Goal: Task Accomplishment & Management: Use online tool/utility

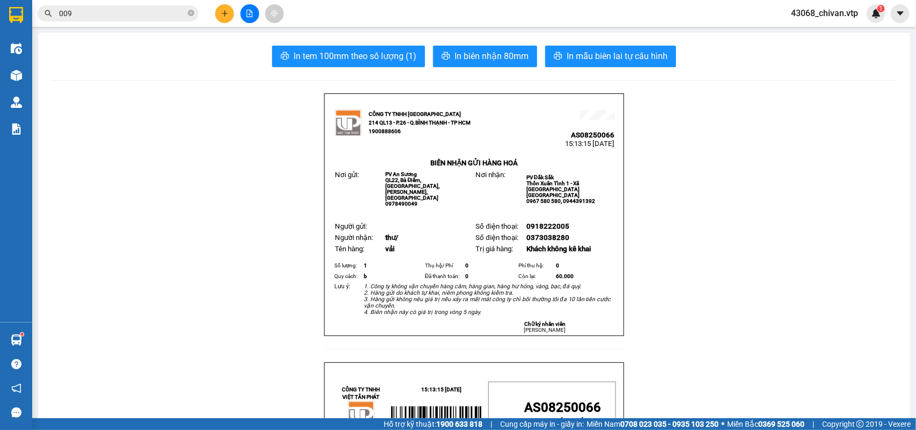
click at [216, 17] on button at bounding box center [224, 13] width 19 height 19
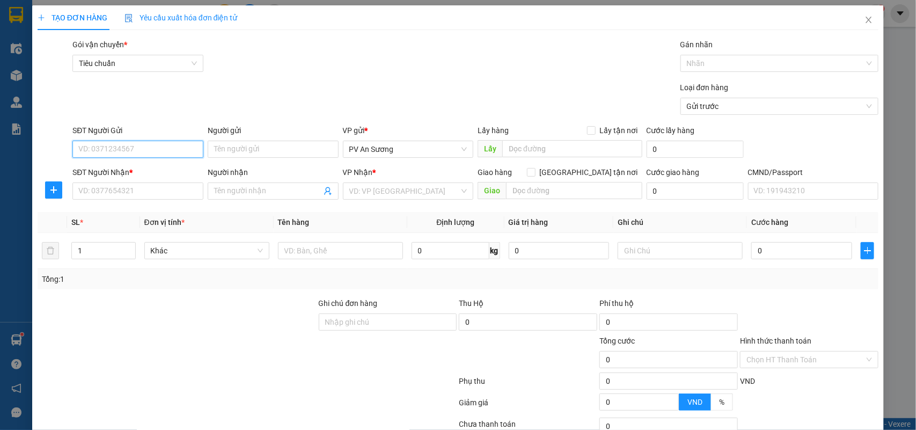
click at [150, 148] on input "SĐT Người Gửi" at bounding box center [137, 149] width 131 height 17
type input "0886749783"
click at [156, 201] on div "SĐT Người Nhận * VD: 0377654321" at bounding box center [137, 185] width 131 height 38
click at [158, 188] on input "SĐT Người Nhận *" at bounding box center [137, 190] width 131 height 17
type input "0914401408"
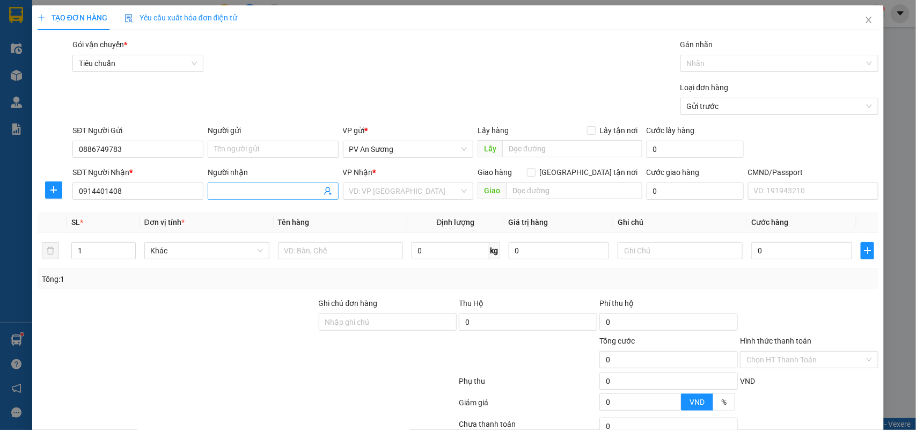
click at [236, 194] on input "Người nhận" at bounding box center [267, 191] width 107 height 12
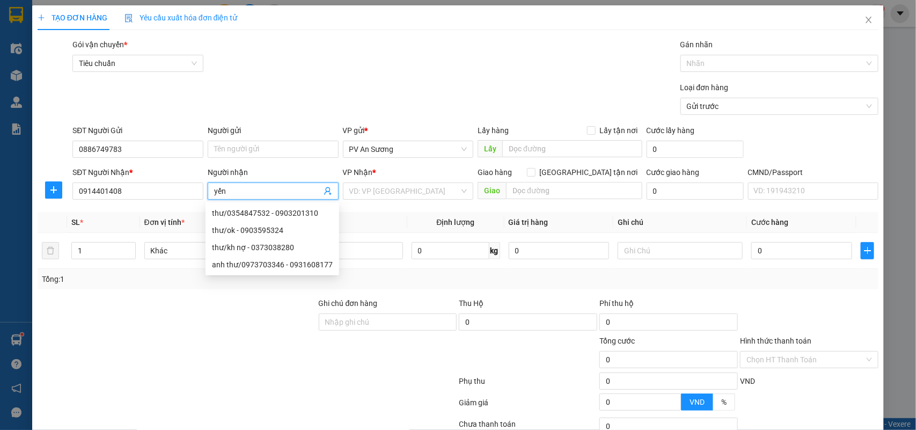
type input "yến"
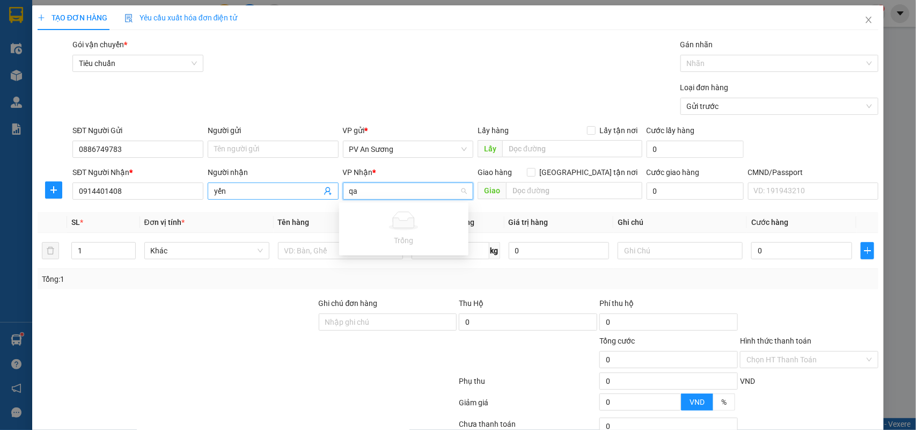
type input "q"
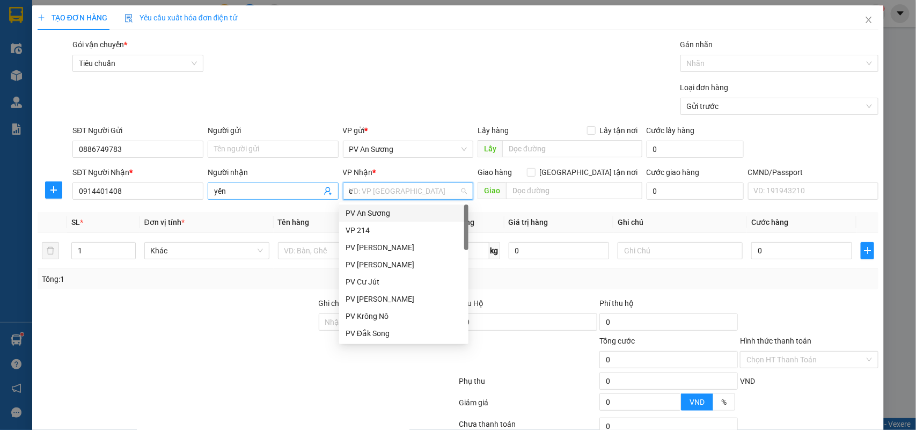
type input "cj"
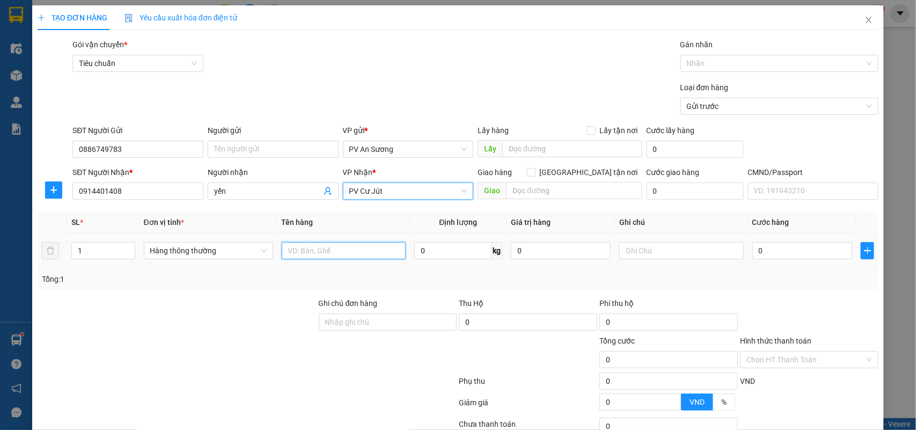
click at [320, 243] on input "text" at bounding box center [344, 250] width 124 height 17
type input "qa"
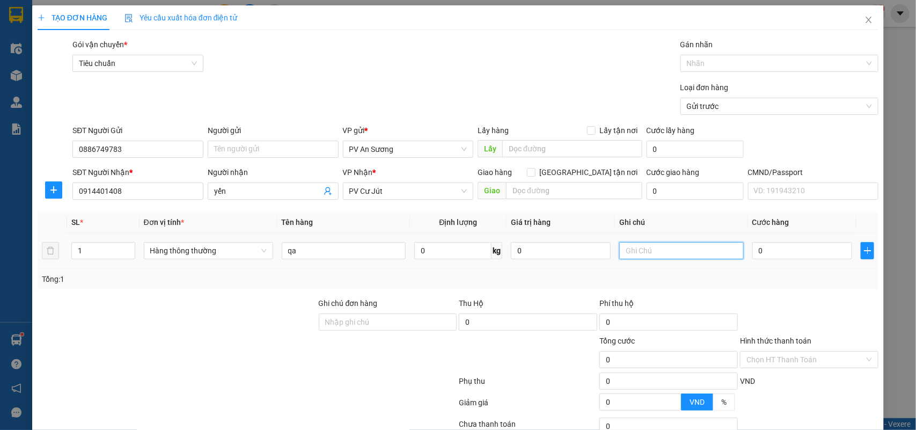
click at [648, 256] on input "text" at bounding box center [681, 250] width 124 height 17
type input "c"
type input "túi"
type input "40"
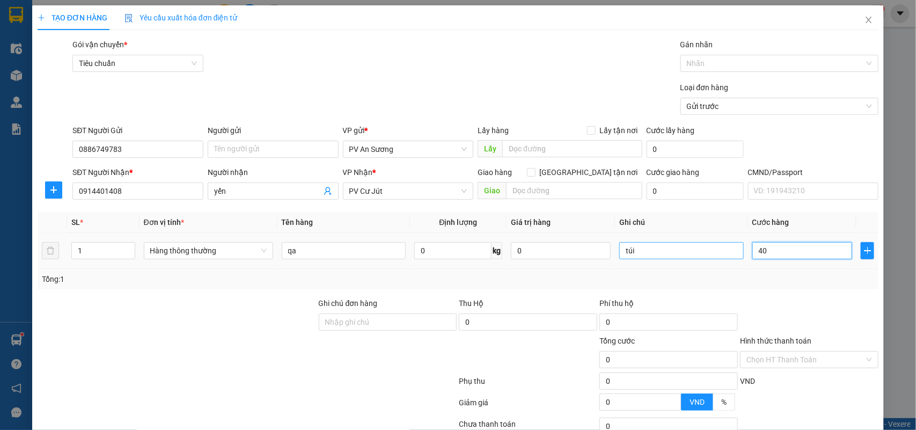
type input "40"
type input "400"
type input "4.000"
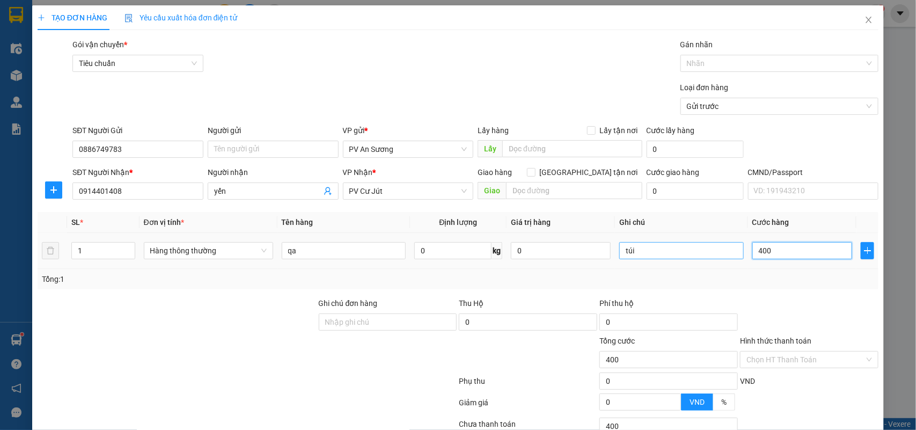
type input "4.000"
type input "40.000"
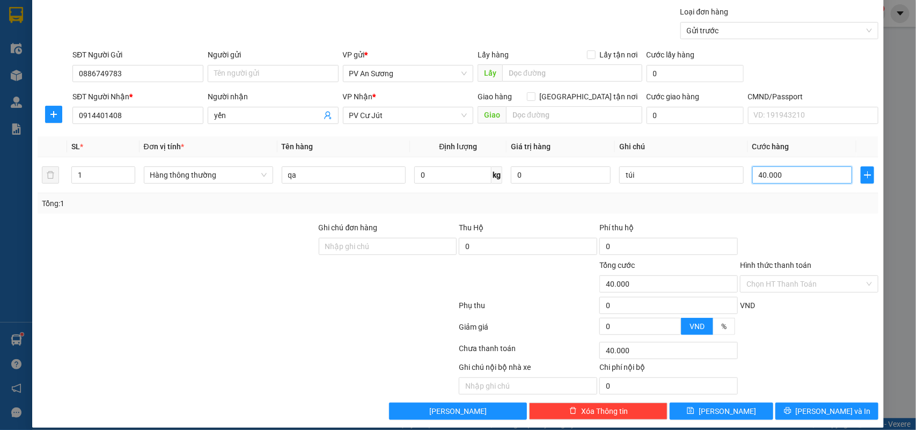
scroll to position [87, 0]
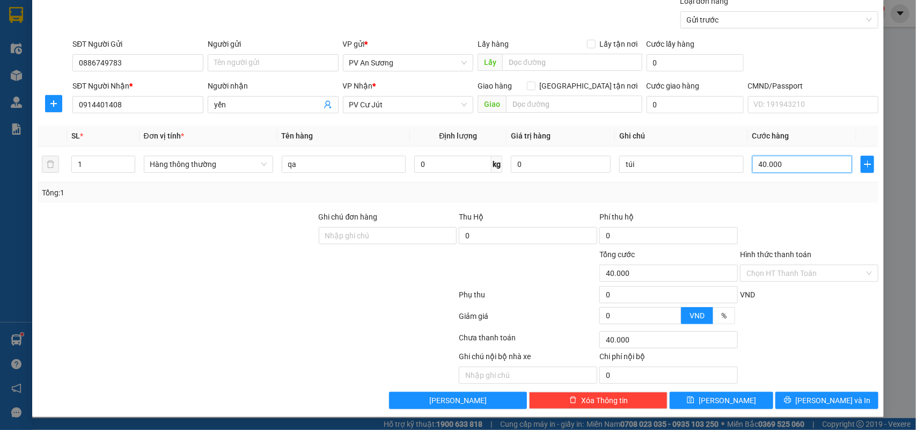
type input "40.000"
click at [805, 398] on button "[PERSON_NAME] và In" at bounding box center [827, 400] width 103 height 17
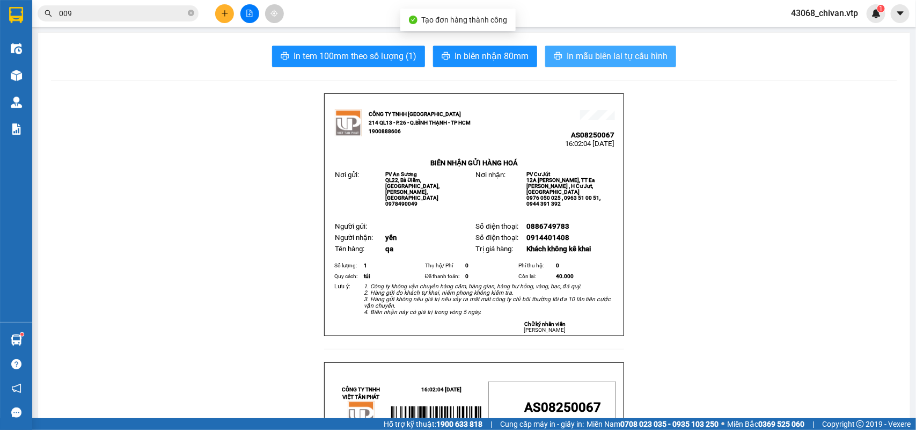
click at [615, 57] on span "In mẫu biên lai tự cấu hình" at bounding box center [617, 55] width 101 height 13
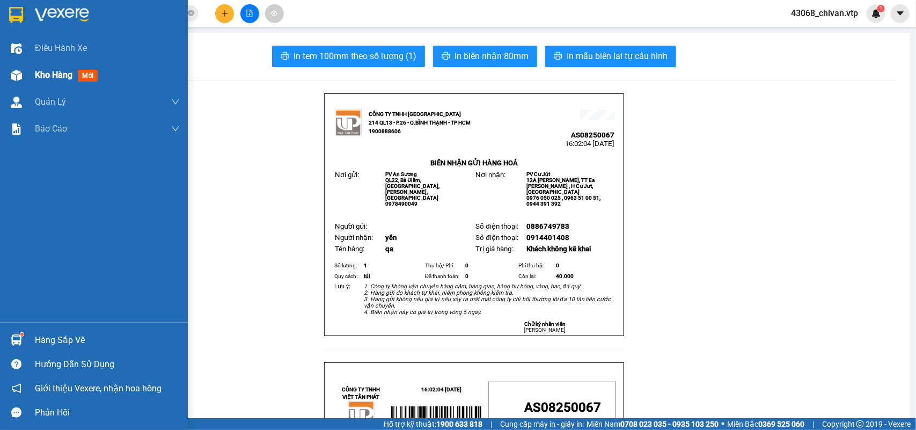
click at [25, 83] on div "Kho hàng mới" at bounding box center [94, 75] width 188 height 27
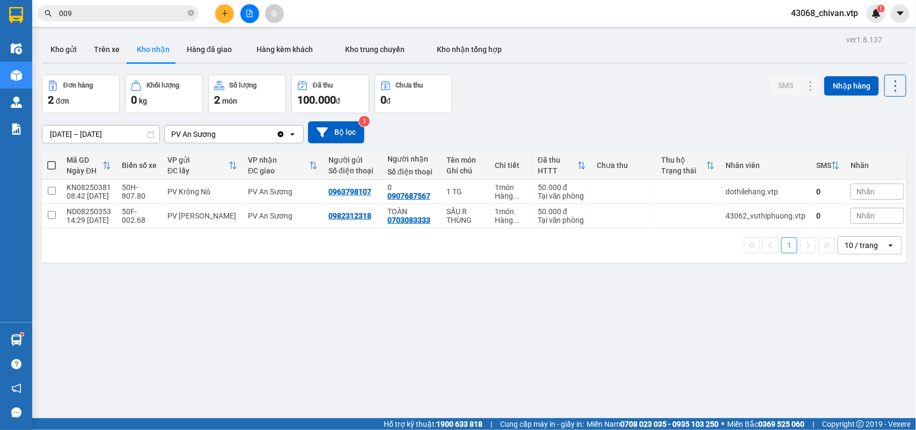
drag, startPoint x: 347, startPoint y: 302, endPoint x: 152, endPoint y: 178, distance: 231.7
click at [339, 289] on div "ver 1.8.137 Kho gửi Trên xe Kho nhận Hàng đã giao Hàng kèm khách Kho trung chuy…" at bounding box center [474, 247] width 873 height 430
click at [52, 168] on span at bounding box center [51, 165] width 9 height 9
click at [52, 160] on input "checkbox" at bounding box center [52, 160] width 0 height 0
checkbox input "true"
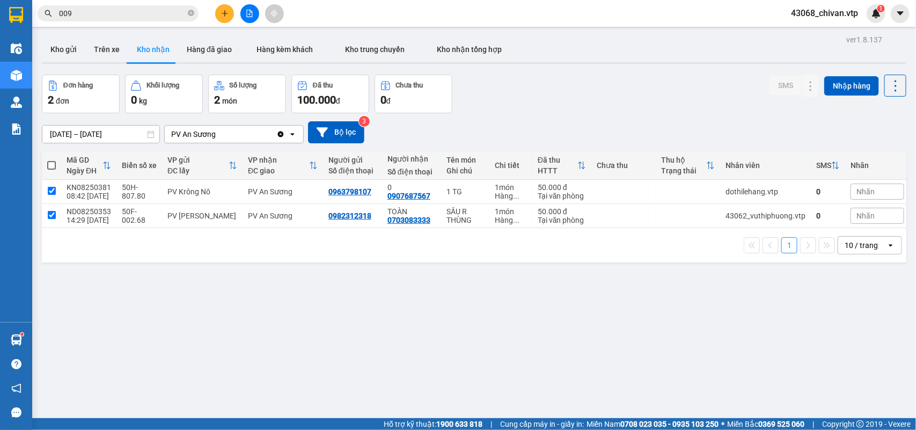
checkbox input "true"
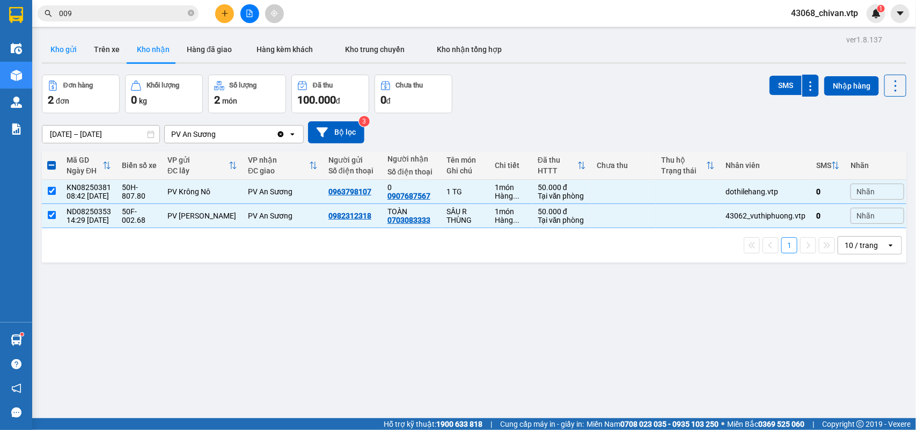
click at [67, 52] on button "Kho gửi" at bounding box center [63, 49] width 43 height 26
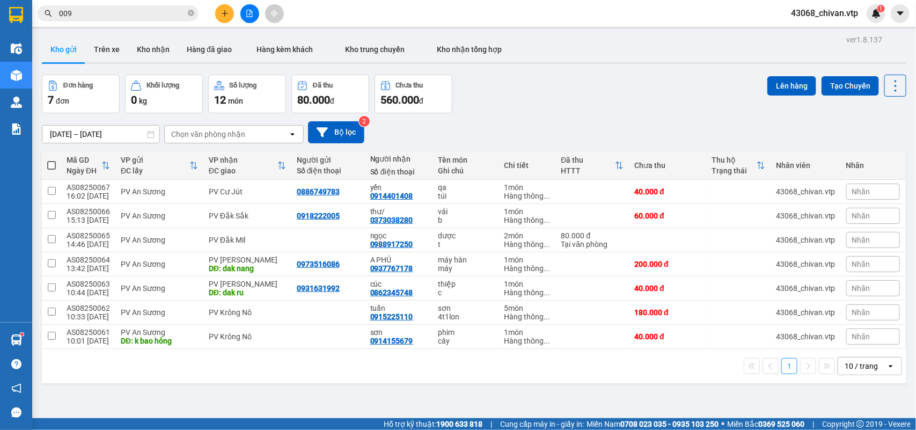
click at [54, 164] on span at bounding box center [51, 165] width 9 height 9
click at [52, 160] on input "checkbox" at bounding box center [52, 160] width 0 height 0
checkbox input "true"
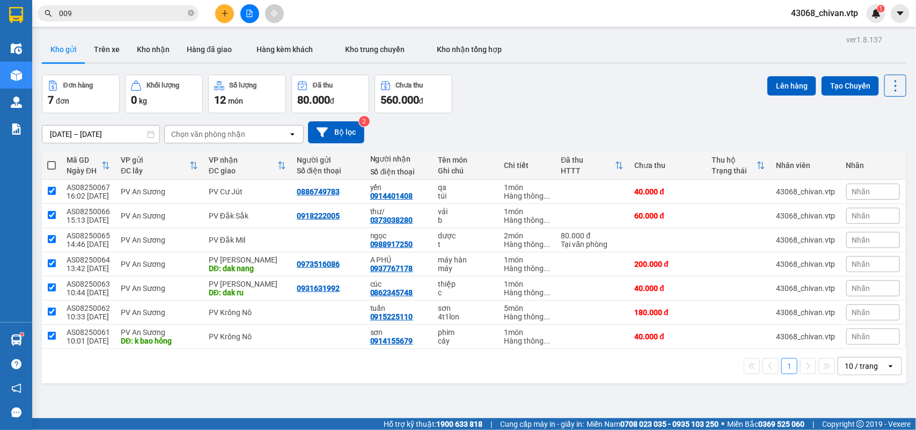
checkbox input "true"
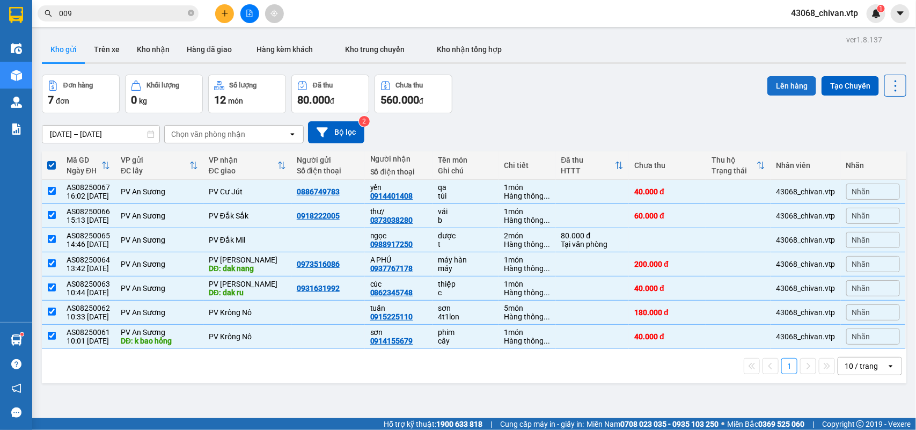
click at [779, 87] on button "Lên hàng" at bounding box center [792, 85] width 49 height 19
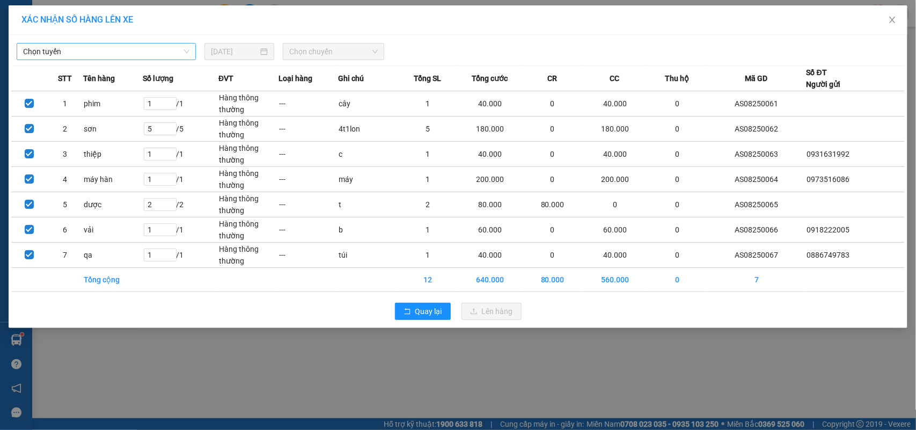
click at [159, 46] on span "Chọn tuyến" at bounding box center [106, 51] width 166 height 16
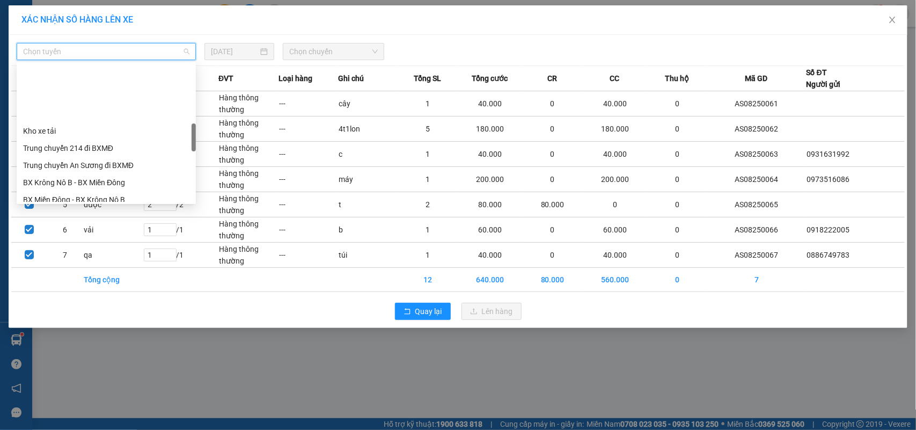
scroll to position [335, 0]
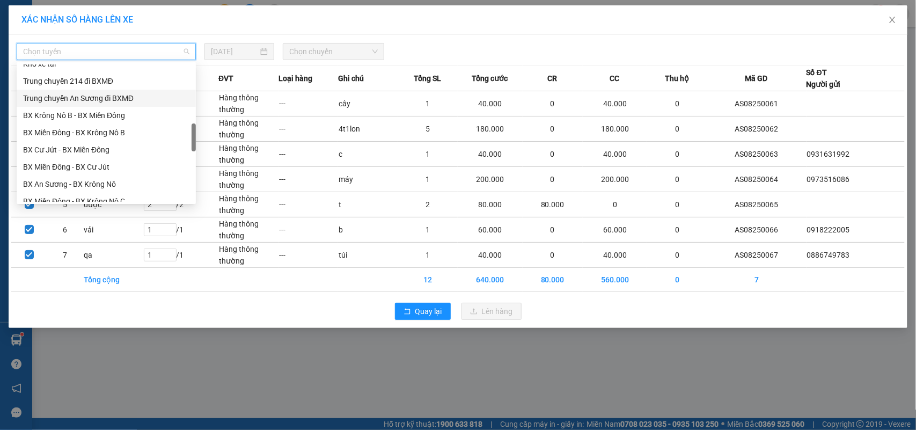
click at [110, 101] on div "Trung chuyển An Sương đi BXMĐ" at bounding box center [106, 98] width 166 height 12
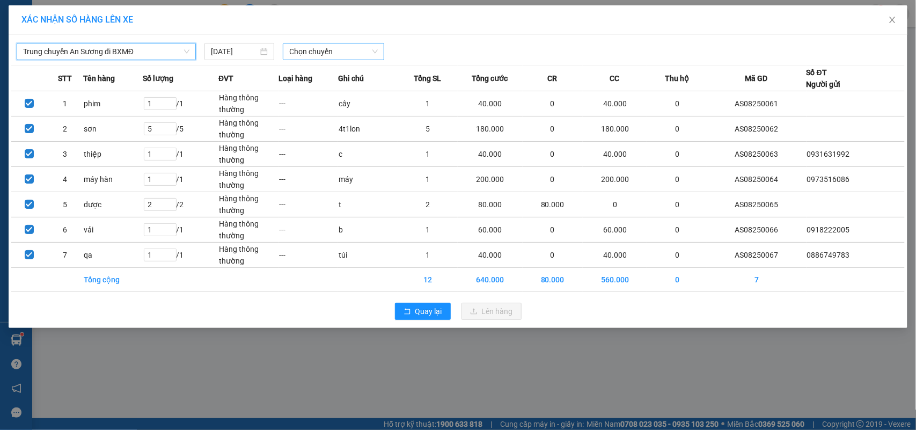
click at [341, 55] on span "Chọn chuyến" at bounding box center [333, 51] width 88 height 16
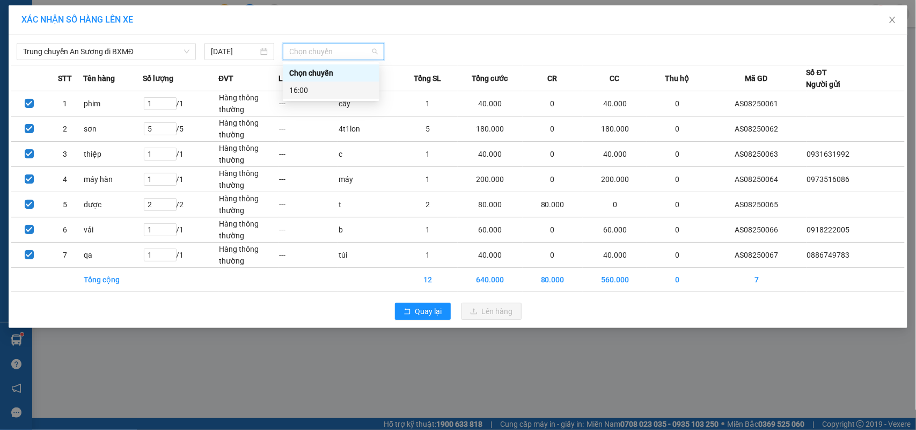
click at [336, 90] on div "16:00" at bounding box center [331, 90] width 84 height 12
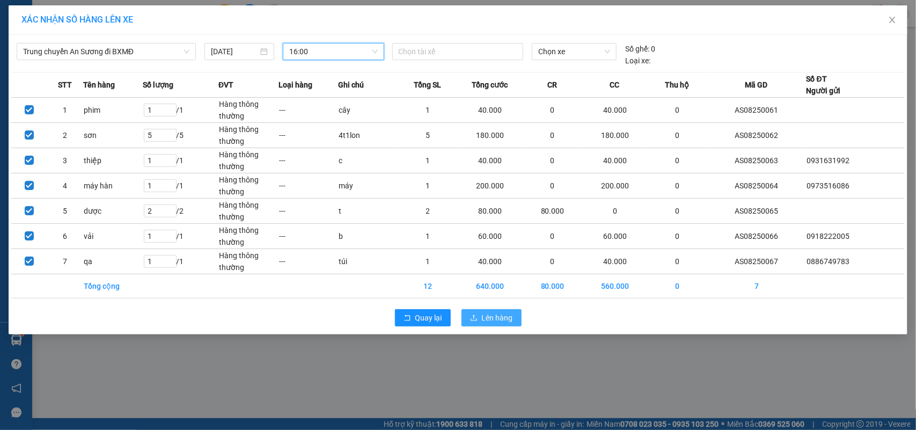
click at [498, 320] on span "Lên hàng" at bounding box center [497, 318] width 31 height 12
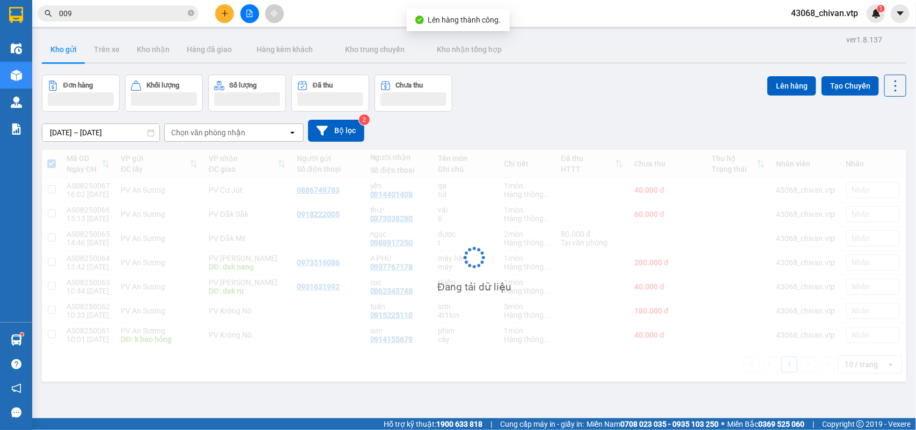
click at [251, 15] on icon "file-add" at bounding box center [250, 14] width 8 height 8
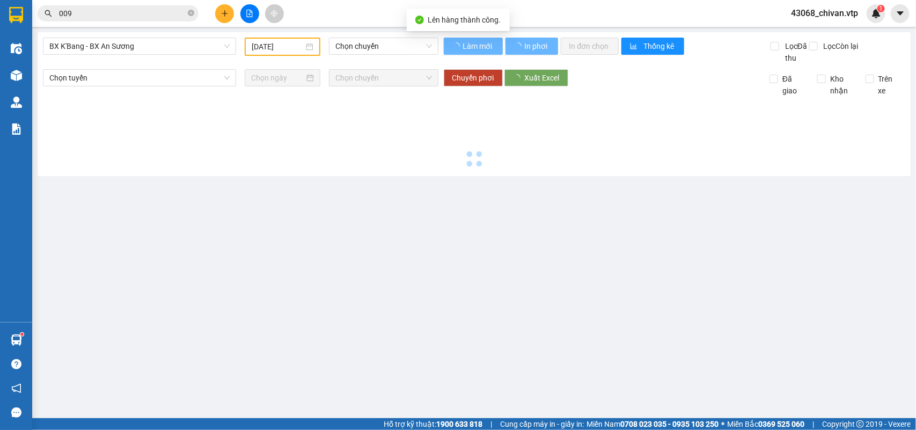
type input "[DATE]"
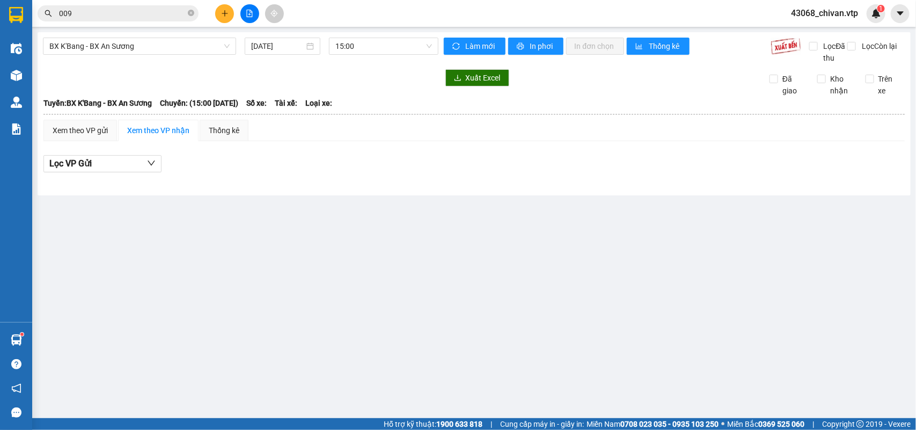
click at [246, 14] on icon "file-add" at bounding box center [250, 14] width 8 height 8
click at [158, 52] on span "BX K'Bang - BX An Sương" at bounding box center [139, 46] width 180 height 16
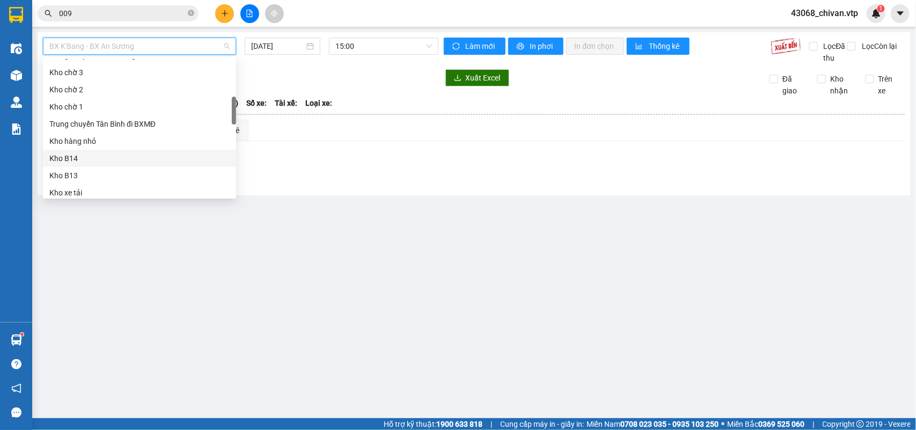
scroll to position [335, 0]
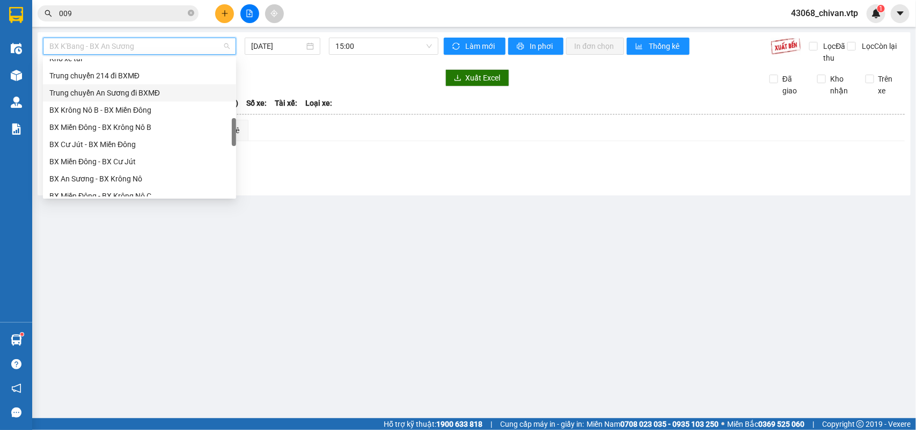
click at [140, 90] on div "Trung chuyển An Sương đi BXMĐ" at bounding box center [139, 93] width 180 height 12
type input "[DATE]"
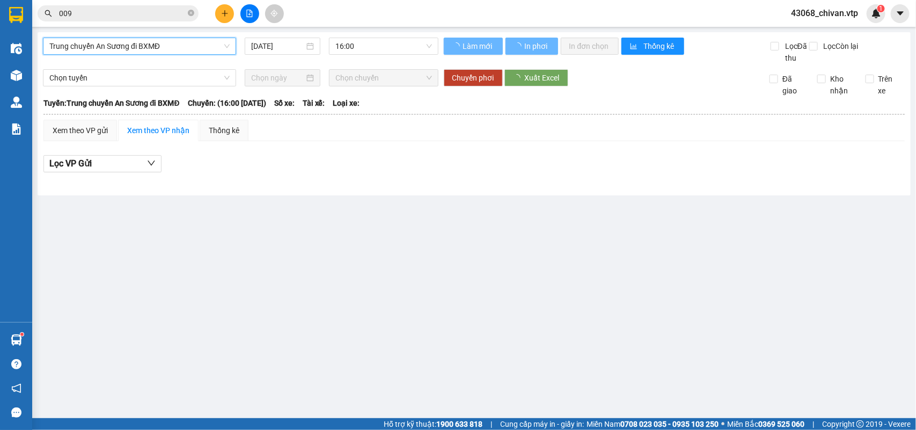
click at [367, 43] on span "16:00" at bounding box center [383, 46] width 96 height 16
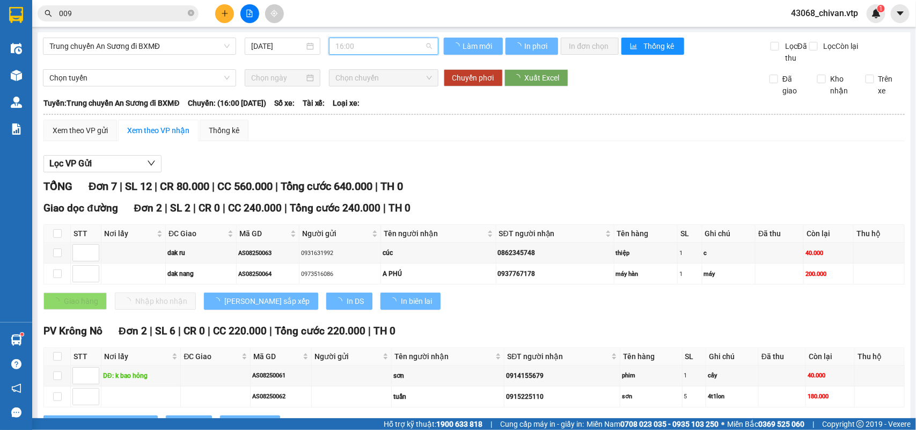
click at [702, 64] on div "Làm mới In phơi In đơn chọn Thống kê" at bounding box center [607, 51] width 327 height 26
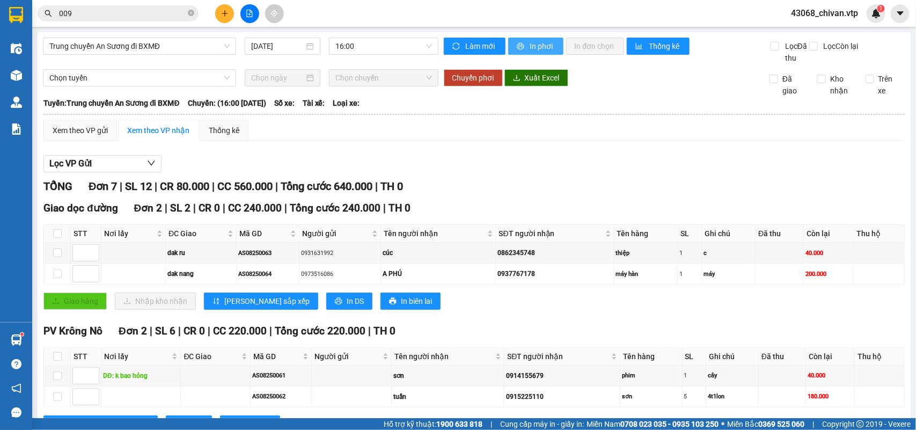
click at [533, 47] on span "In phơi" at bounding box center [542, 46] width 25 height 12
click at [608, 156] on div "Xem theo VP gửi Xem theo VP nhận Thống kê Lọc VP Gửi TỔNG Đơn 7 | SL 12 | CR 8…" at bounding box center [473, 436] width 861 height 632
click at [138, 16] on input "009" at bounding box center [122, 14] width 127 height 12
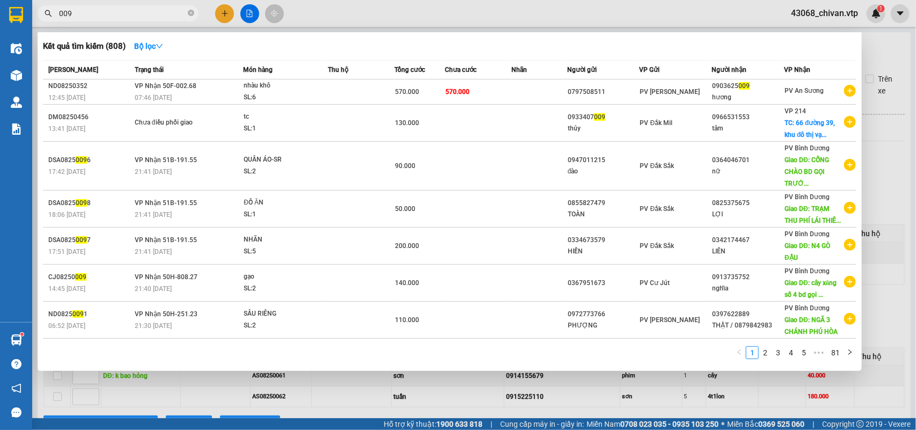
click at [138, 16] on input "009" at bounding box center [122, 14] width 127 height 12
type input "9660"
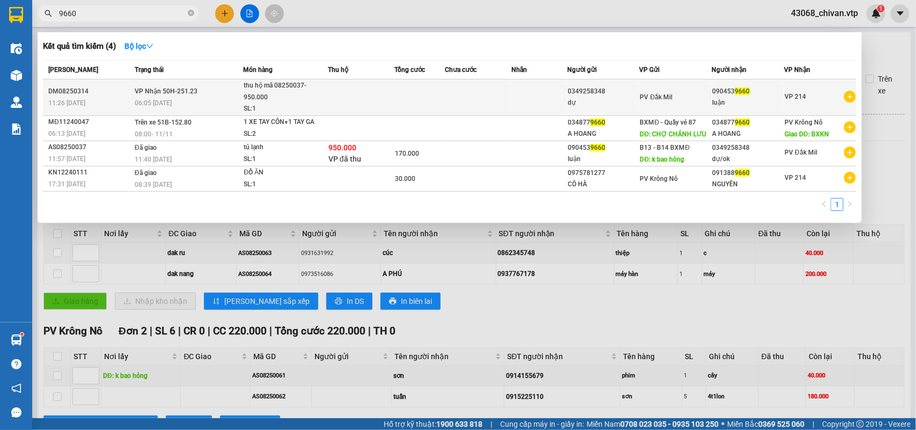
click at [473, 89] on td at bounding box center [478, 97] width 67 height 36
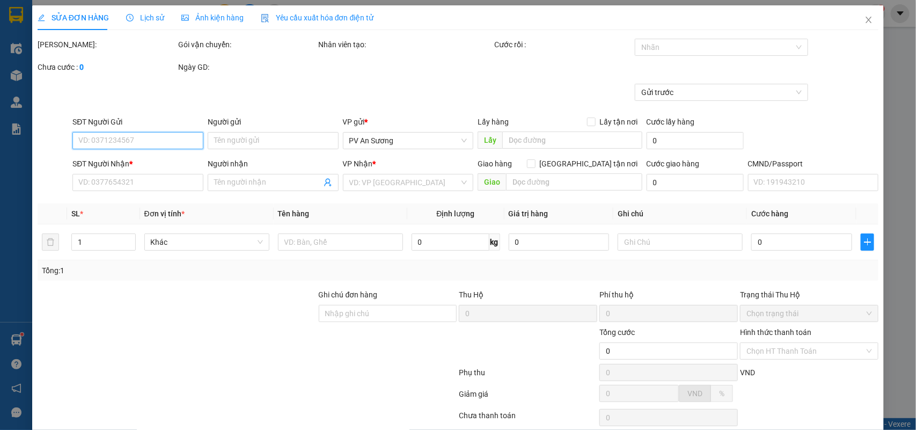
type input "0349258348"
type input "dự"
type input "0904539660"
type input "luận"
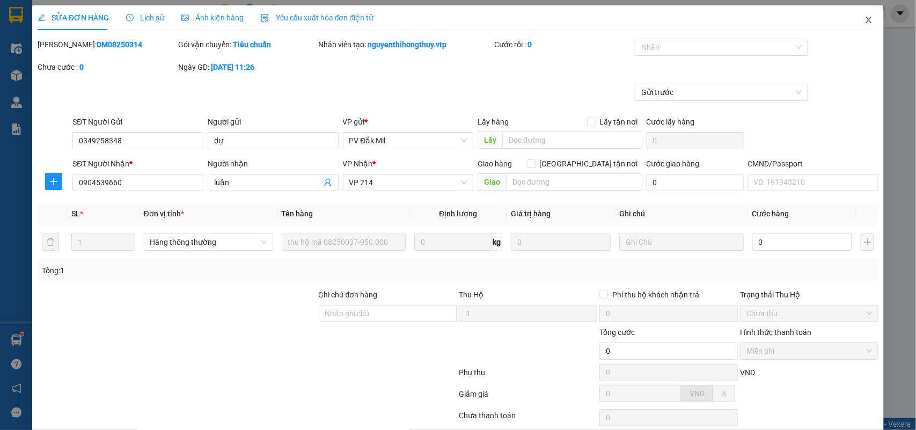
click at [864, 23] on span "Close" at bounding box center [869, 20] width 30 height 30
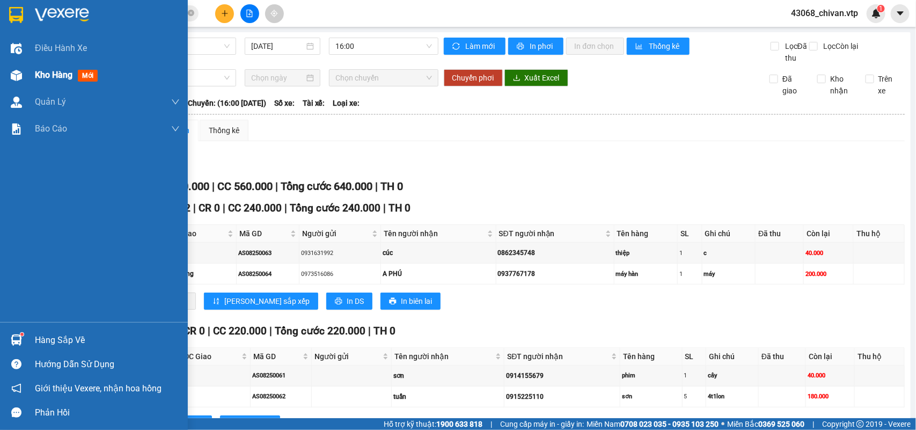
click at [26, 78] on div "Kho hàng mới" at bounding box center [94, 75] width 188 height 27
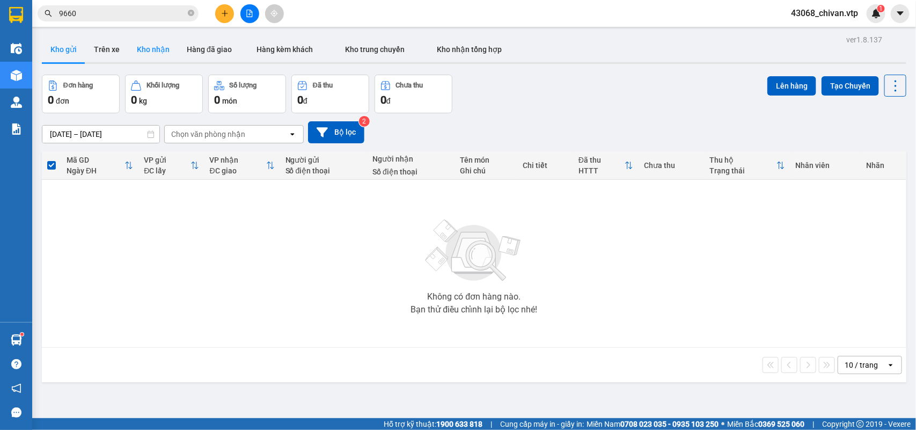
click at [170, 47] on button "Kho nhận" at bounding box center [153, 49] width 50 height 26
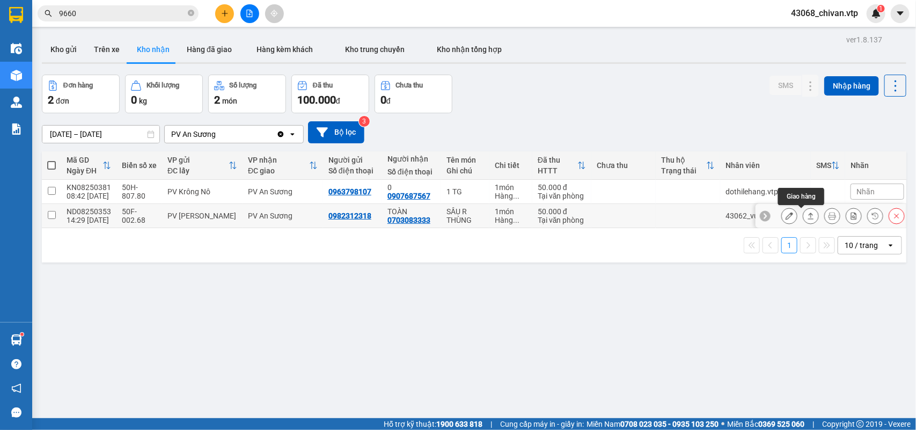
click at [807, 217] on icon at bounding box center [811, 216] width 8 height 8
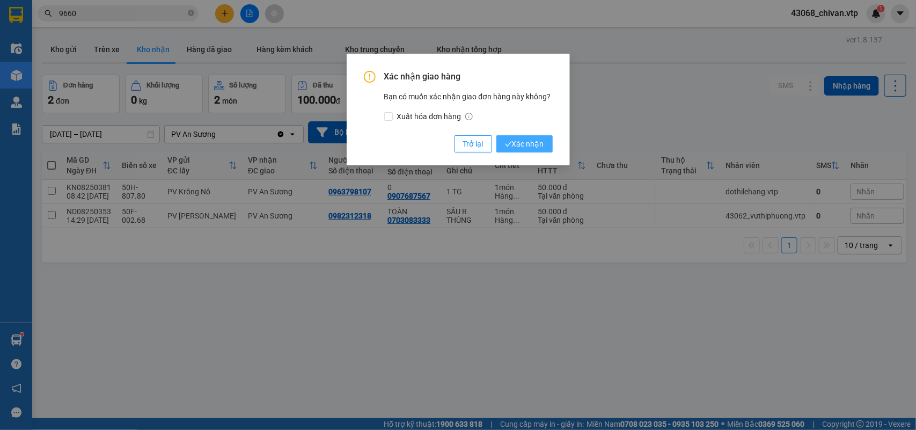
click at [524, 144] on span "Xác nhận" at bounding box center [524, 144] width 39 height 12
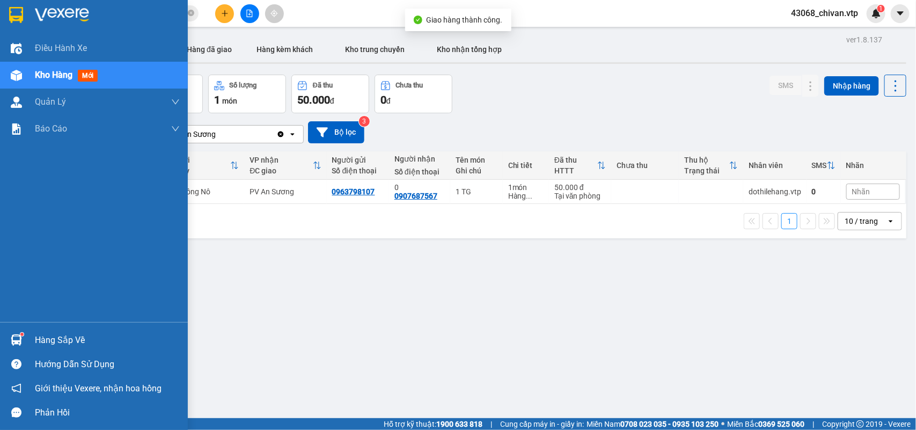
click at [45, 337] on div "Hàng sắp về" at bounding box center [107, 340] width 145 height 16
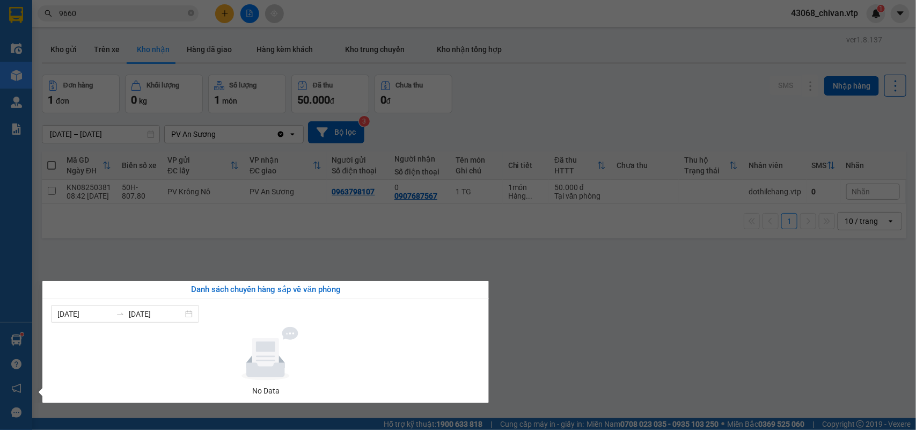
click at [639, 266] on section "Kết quả tìm kiếm ( 4 ) Bộ lọc Mã ĐH Trạng thái Món hàng Thu hộ Tổng cước Chưa c…" at bounding box center [458, 215] width 916 height 430
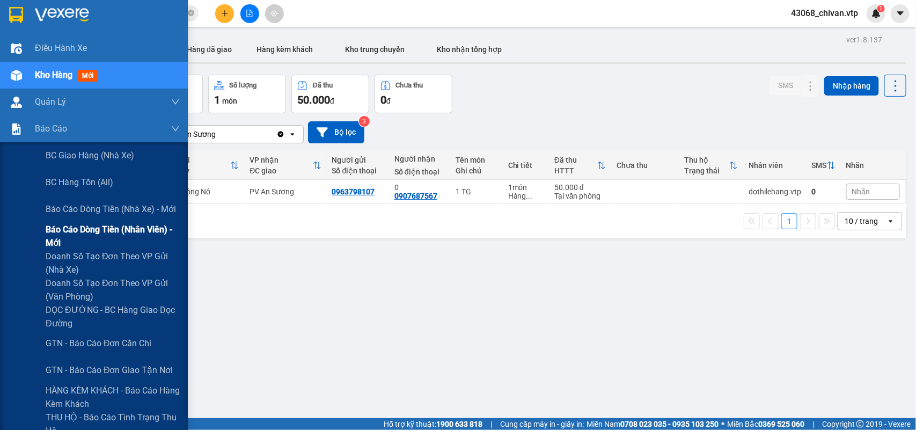
click at [103, 226] on span "Báo cáo dòng tiền (nhân viên) - mới" at bounding box center [113, 236] width 134 height 27
